Goal: Find specific page/section

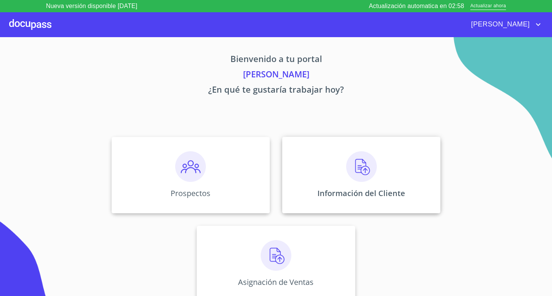
click at [357, 185] on div "Información del Cliente" at bounding box center [361, 175] width 158 height 77
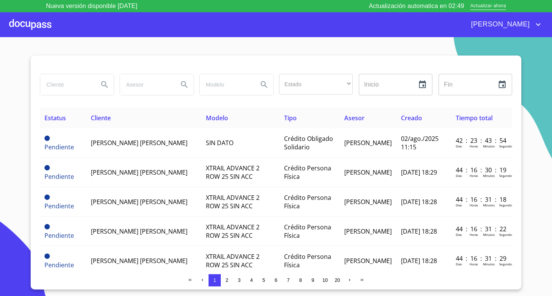
click at [51, 82] on input "search" at bounding box center [66, 84] width 52 height 21
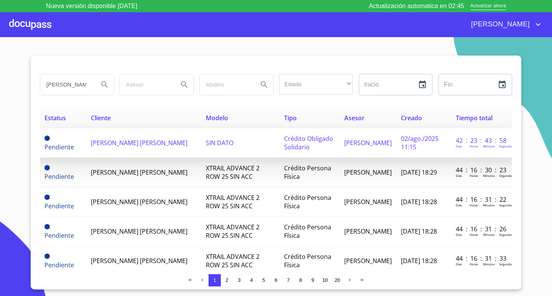
type input "[PERSON_NAME]"
